Goal: Information Seeking & Learning: Learn about a topic

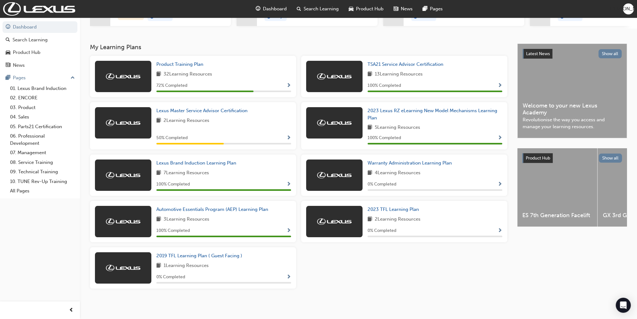
scroll to position [112, 0]
click at [288, 84] on span "Show Progress" at bounding box center [289, 86] width 5 height 6
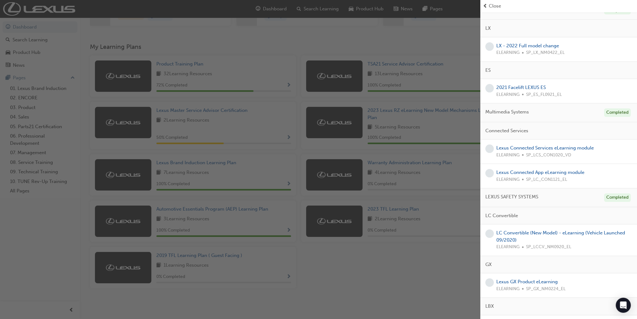
scroll to position [259, 0]
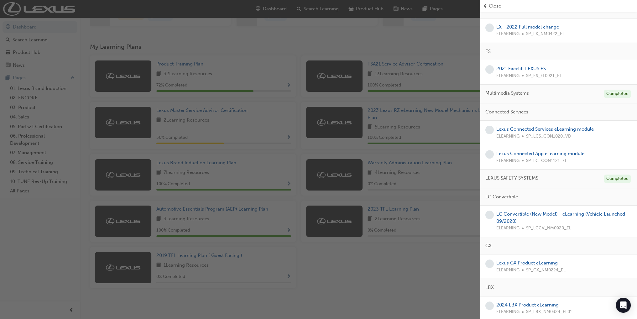
click at [534, 261] on link "Lexus GX Product eLearning" at bounding box center [527, 263] width 61 height 6
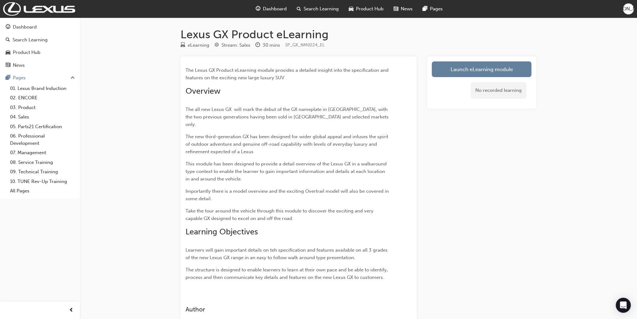
click at [307, 215] on div "The Lexus GX Product eLearning module provides a detailed insight into the spec…" at bounding box center [288, 173] width 204 height 215
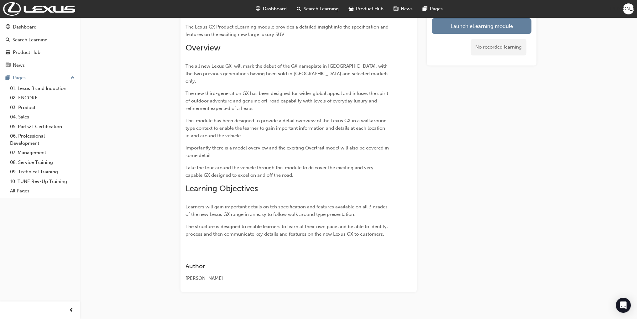
scroll to position [45, 0]
click at [450, 20] on link "Launch eLearning module" at bounding box center [482, 25] width 100 height 16
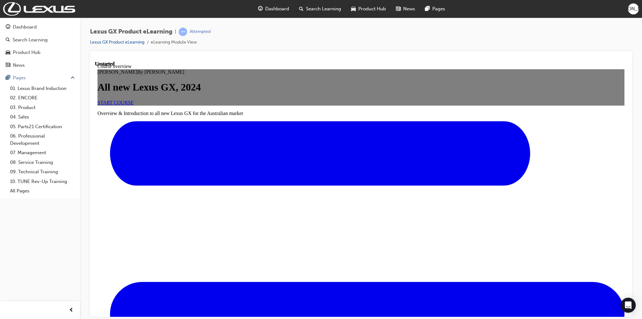
click at [304, 93] on h1 "All new Lexus GX, 2024" at bounding box center [360, 87] width 527 height 12
click at [134, 105] on span "START COURSE" at bounding box center [115, 102] width 36 height 5
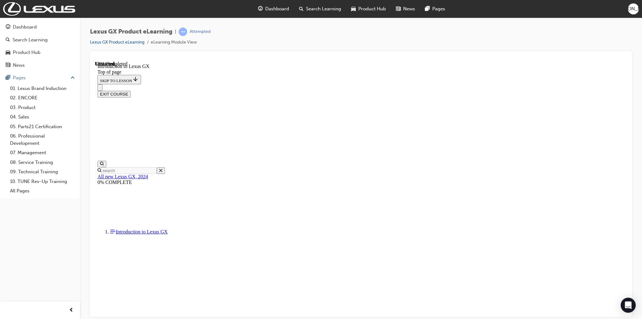
scroll to position [343, 0]
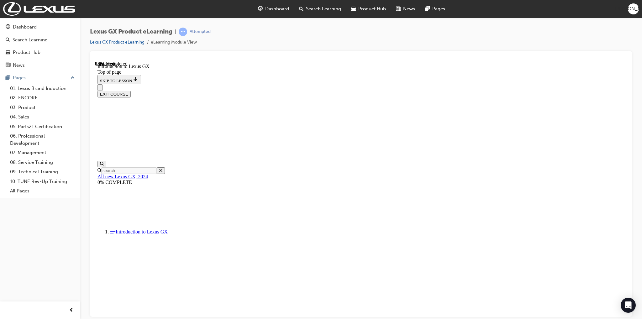
scroll to position [343, 0]
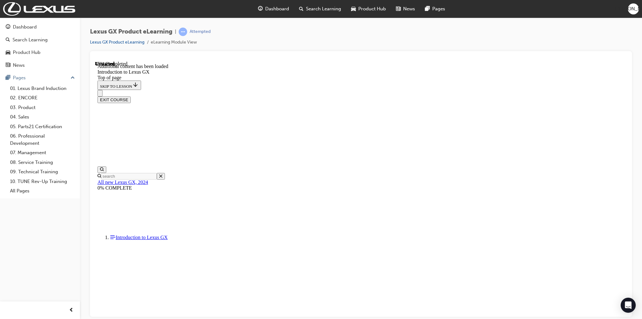
scroll to position [595, 0]
